Goal: Use online tool/utility: Utilize a website feature to perform a specific function

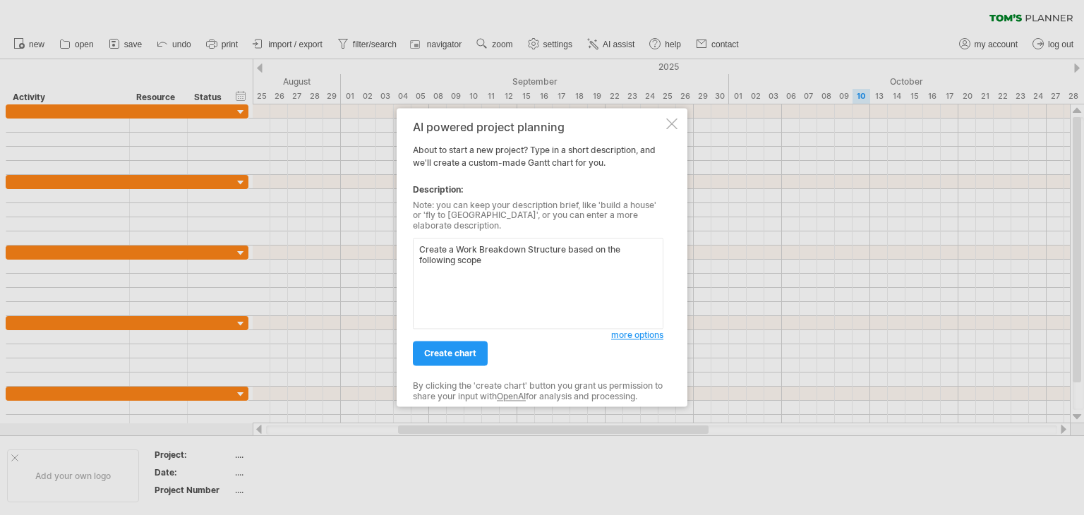
click at [565, 245] on textarea "Create a Work Breakdown Structure based on the following scope" at bounding box center [538, 284] width 251 height 91
drag, startPoint x: 502, startPoint y: 255, endPoint x: 488, endPoint y: 263, distance: 16.5
click at [488, 263] on textarea "Create a Work Breakdown Structure for a project based on the following scope" at bounding box center [538, 284] width 251 height 91
click at [503, 256] on textarea "Create a Work Breakdown Structure for a project based on the following scope" at bounding box center [538, 284] width 251 height 91
paste textarea "To plan, manage, and execute the complete upgrade of network hardware, cabling,…"
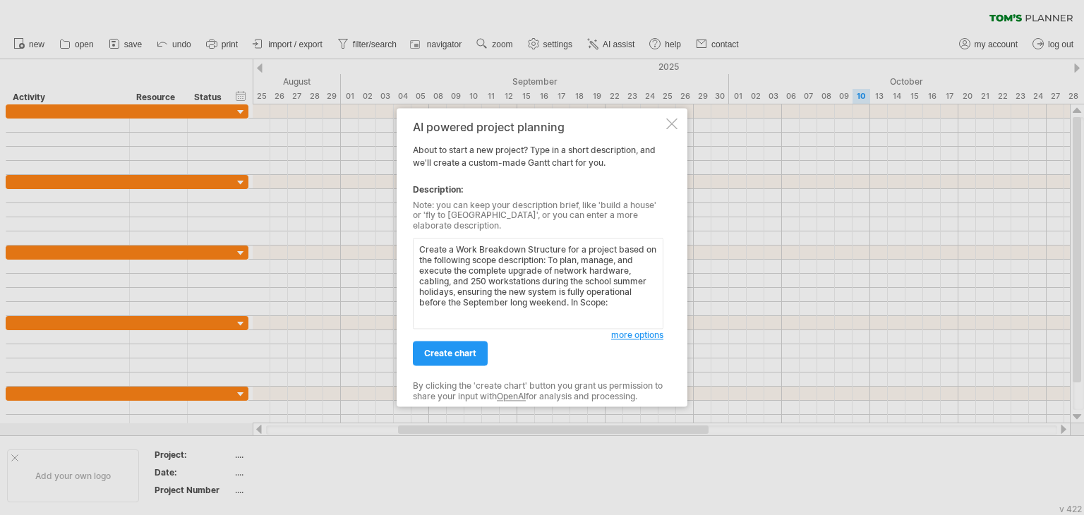
paste textarea "Auditing existing computer systems in each of the 25 GTA locations. Providing a…"
drag, startPoint x: 508, startPoint y: 258, endPoint x: 500, endPoint y: 257, distance: 7.8
click at [500, 257] on textarea "Create a Work Breakdown Structure for a project based on the following scope de…" at bounding box center [538, 284] width 251 height 91
click at [480, 255] on textarea "Create a Work Breakdown Structure for a project based on the following scope de…" at bounding box center [538, 284] width 251 height 91
click at [484, 257] on textarea "Create a Work Breakdown Structure for a project based on the following scope de…" at bounding box center [538, 284] width 251 height 91
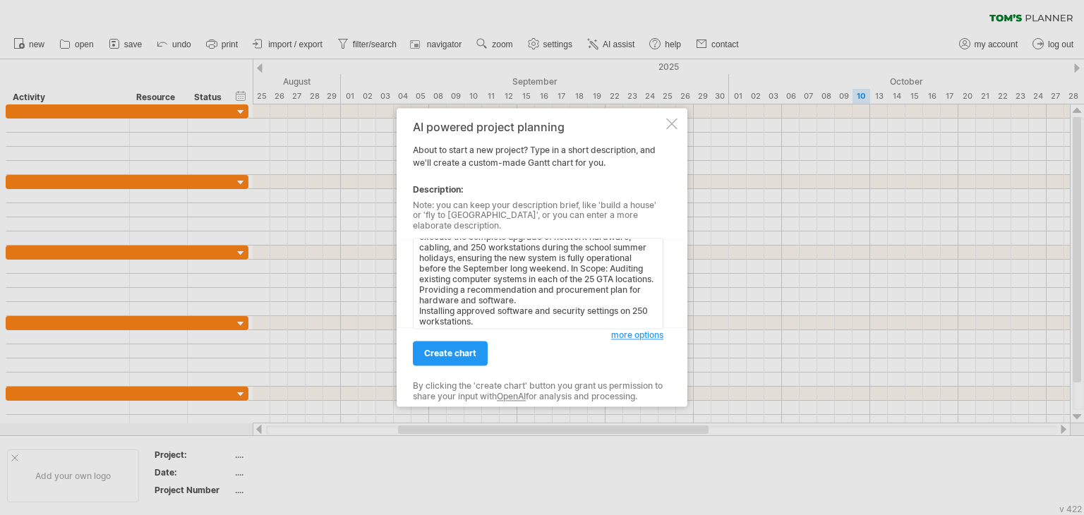
scroll to position [37, 0]
click at [638, 264] on textarea "Create a Work Breakdown Structure for a project based on the following. Scope d…" at bounding box center [538, 284] width 251 height 91
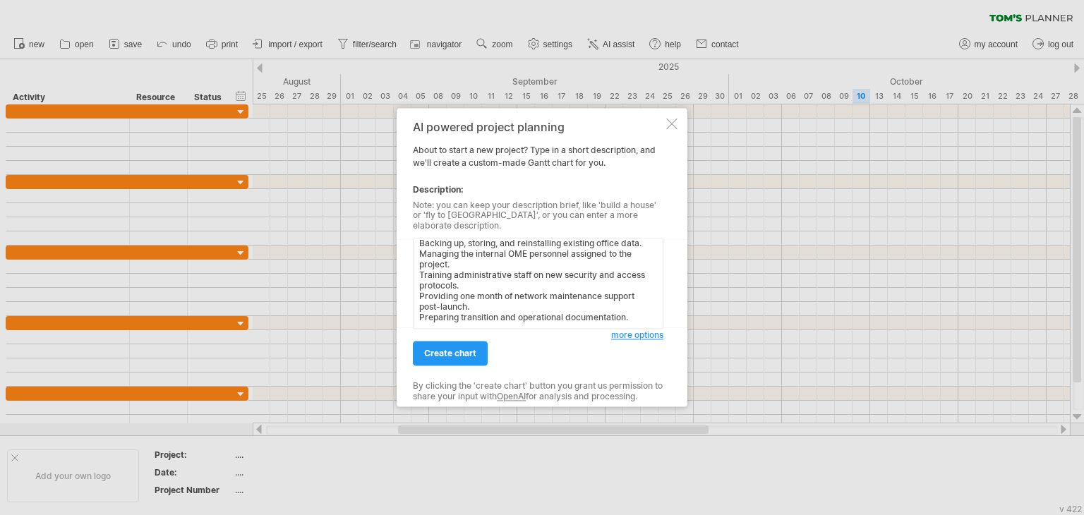
drag, startPoint x: 633, startPoint y: 306, endPoint x: 426, endPoint y: 225, distance: 221.8
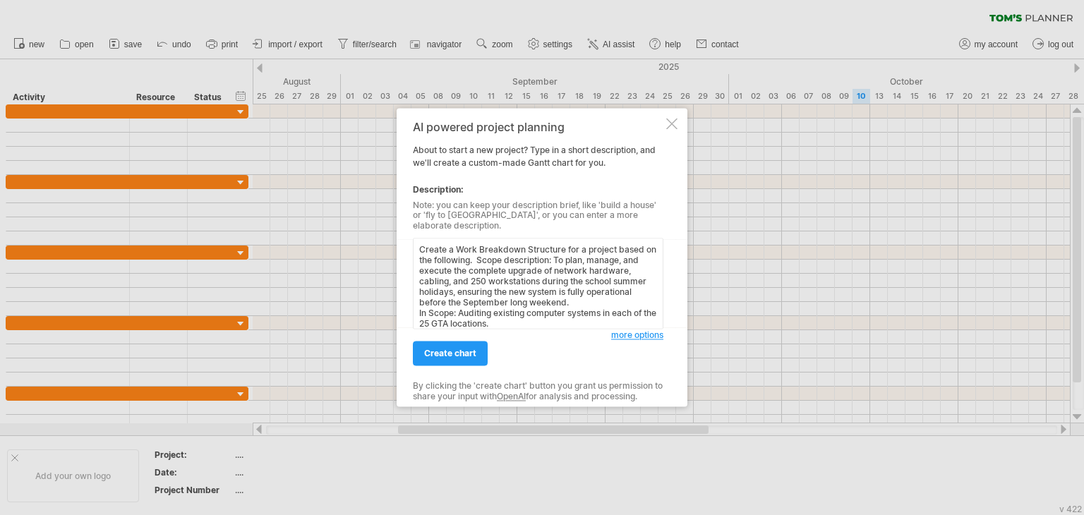
drag, startPoint x: 632, startPoint y: 304, endPoint x: 313, endPoint y: 56, distance: 403.3
click at [313, 56] on div "Trying to reach [DOMAIN_NAME] Connected again... 0% clear filter new" at bounding box center [542, 257] width 1084 height 515
type textarea "Create a Work Breakdown Structure for a project based on the following. Scope d…"
click at [447, 349] on span "create chart" at bounding box center [450, 354] width 52 height 11
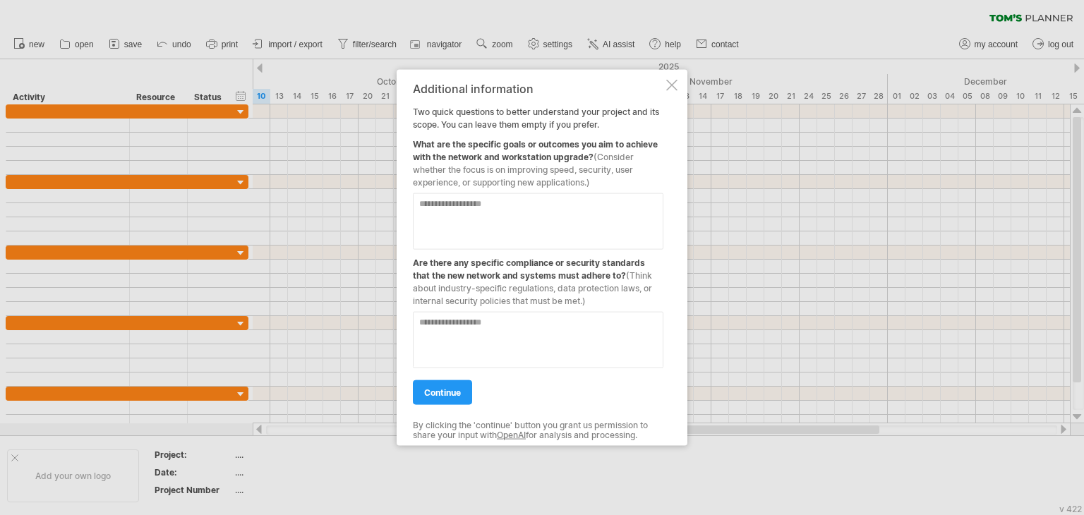
click at [531, 215] on textarea at bounding box center [538, 221] width 251 height 56
click at [481, 329] on textarea at bounding box center [538, 340] width 251 height 56
click at [550, 205] on textarea "**********" at bounding box center [538, 221] width 251 height 56
click at [473, 236] on textarea "**********" at bounding box center [538, 221] width 251 height 56
click at [512, 211] on textarea "**********" at bounding box center [538, 221] width 251 height 56
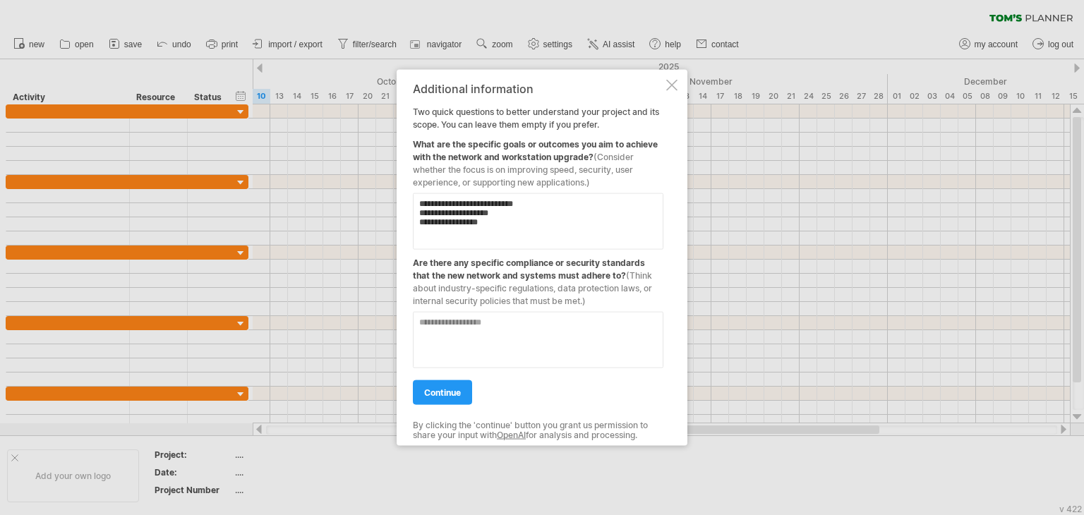
type textarea "**********"
click at [402, 246] on div "**********" at bounding box center [542, 258] width 291 height 376
drag, startPoint x: 501, startPoint y: 238, endPoint x: 401, endPoint y: 92, distance: 177.1
click at [401, 92] on div "**********" at bounding box center [542, 258] width 291 height 376
click at [590, 159] on div "What are the specific goals or outcomes you aim to achieve with the network and…" at bounding box center [538, 160] width 251 height 58
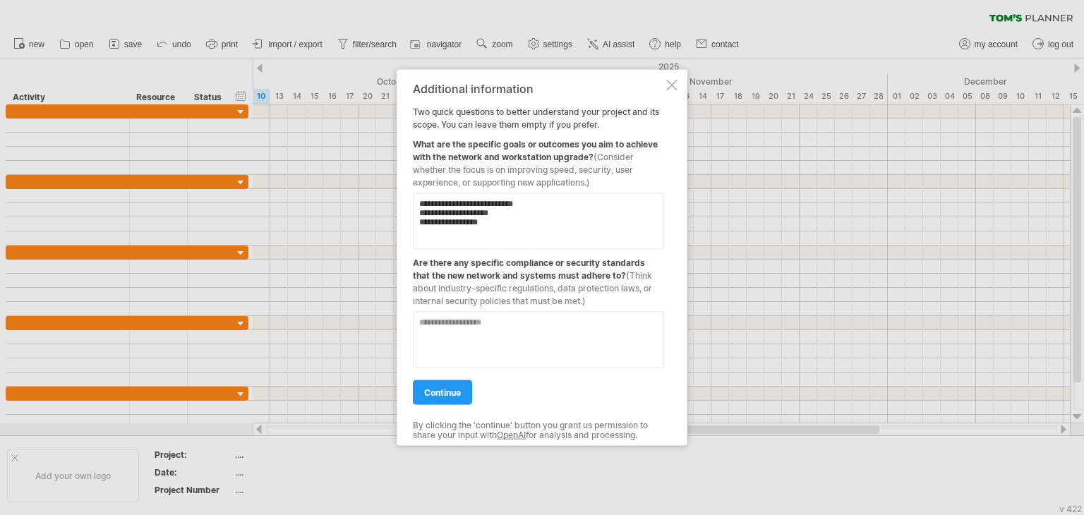
click at [593, 157] on div "What are the specific goals or outcomes you aim to achieve with the network and…" at bounding box center [538, 160] width 251 height 58
drag, startPoint x: 593, startPoint y: 157, endPoint x: 565, endPoint y: 152, distance: 28.5
click at [565, 152] on div "What are the specific goals or outcomes you aim to achieve with the network and…" at bounding box center [538, 160] width 251 height 58
drag, startPoint x: 412, startPoint y: 144, endPoint x: 504, endPoint y: 162, distance: 93.5
click at [504, 162] on div "What are the specific goals or outcomes you aim to achieve with the network and…" at bounding box center [538, 160] width 251 height 58
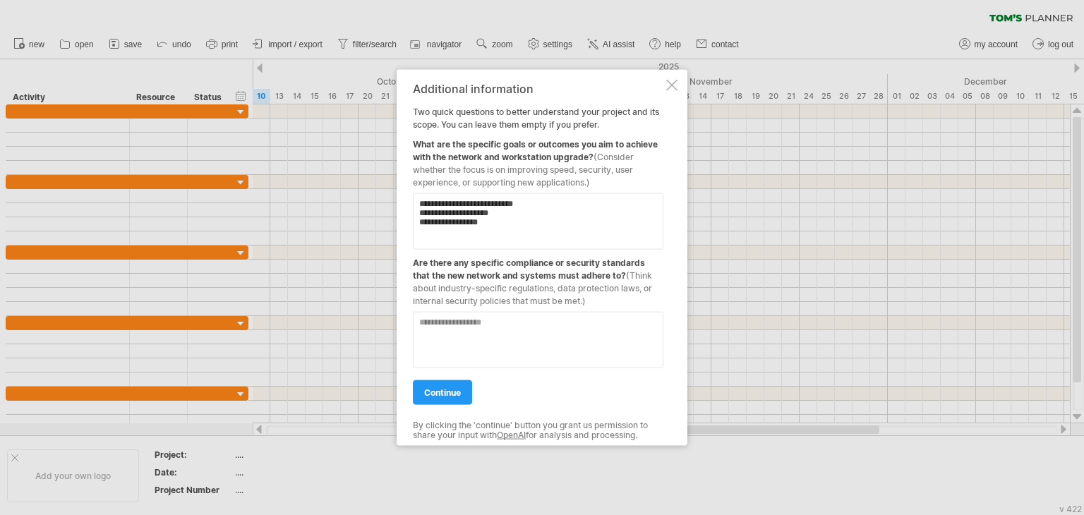
click at [584, 179] on span "(Consider whether the focus is on improving speed, security, user experience, o…" at bounding box center [523, 170] width 221 height 36
click at [455, 389] on span "continue" at bounding box center [442, 392] width 37 height 11
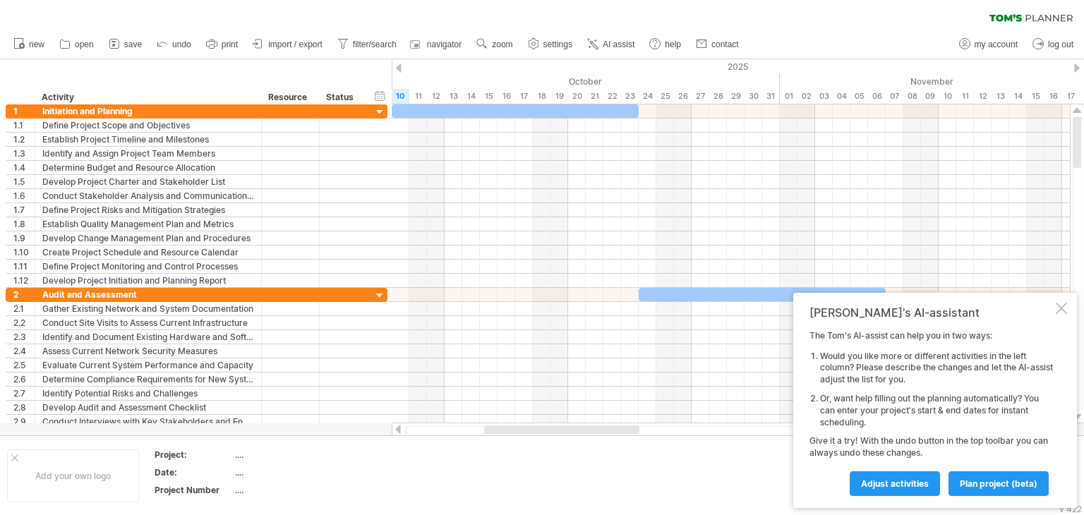
click at [819, 24] on div "clear filter reapply filter" at bounding box center [542, 15] width 1084 height 30
